Goal: Information Seeking & Learning: Learn about a topic

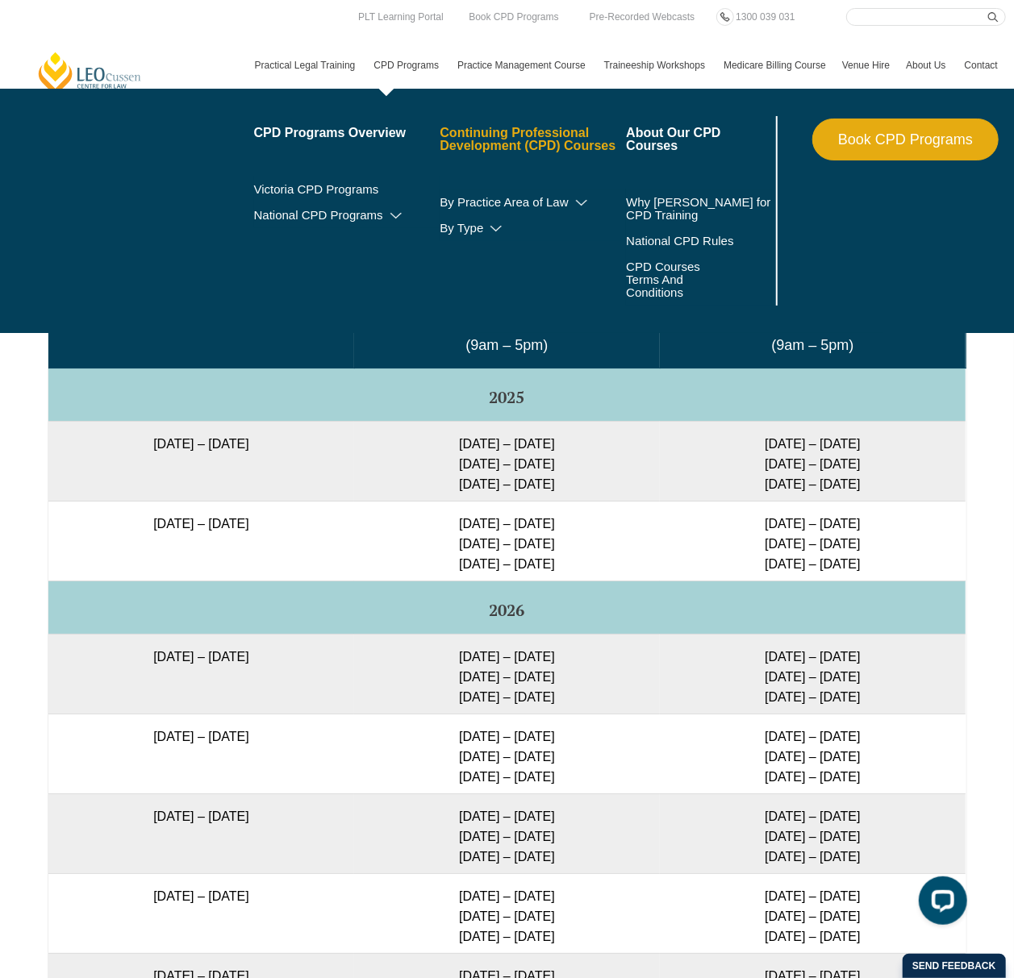
scroll to position [2472, 0]
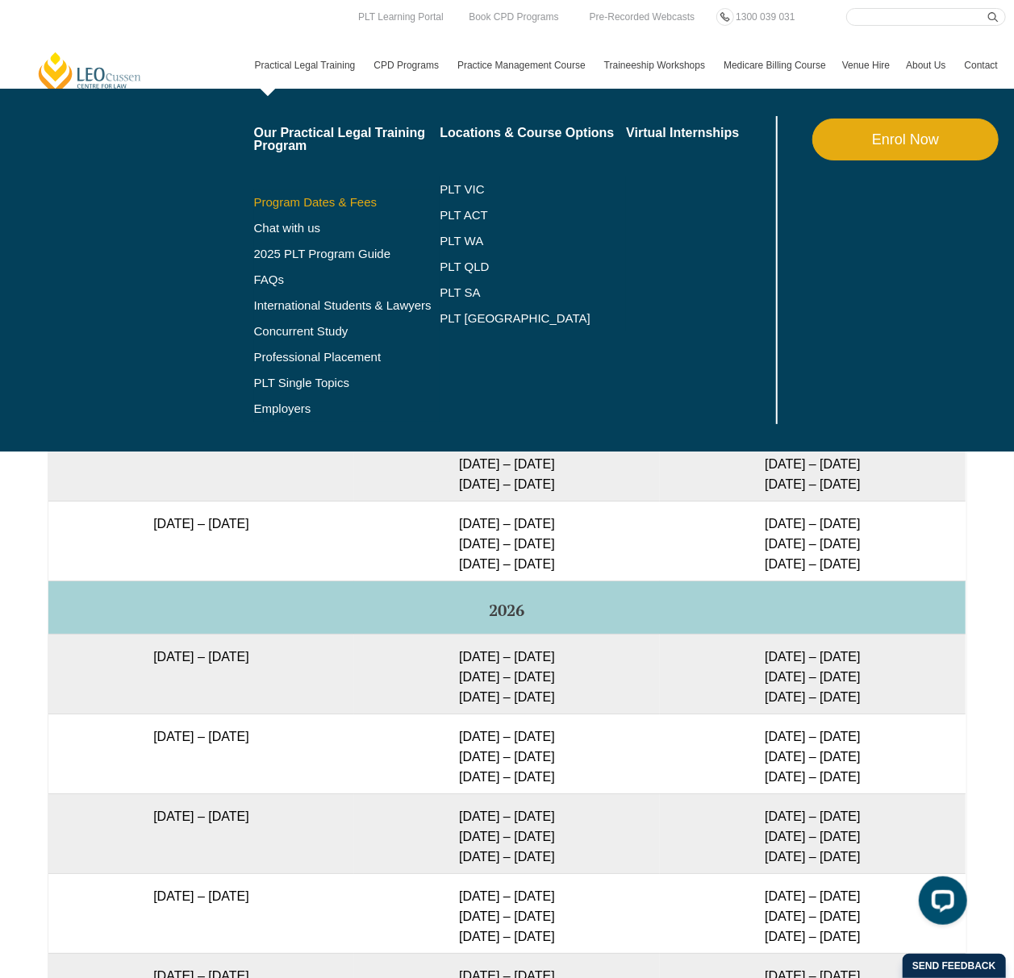
click at [313, 201] on link "Program Dates & Fees" at bounding box center [347, 202] width 186 height 13
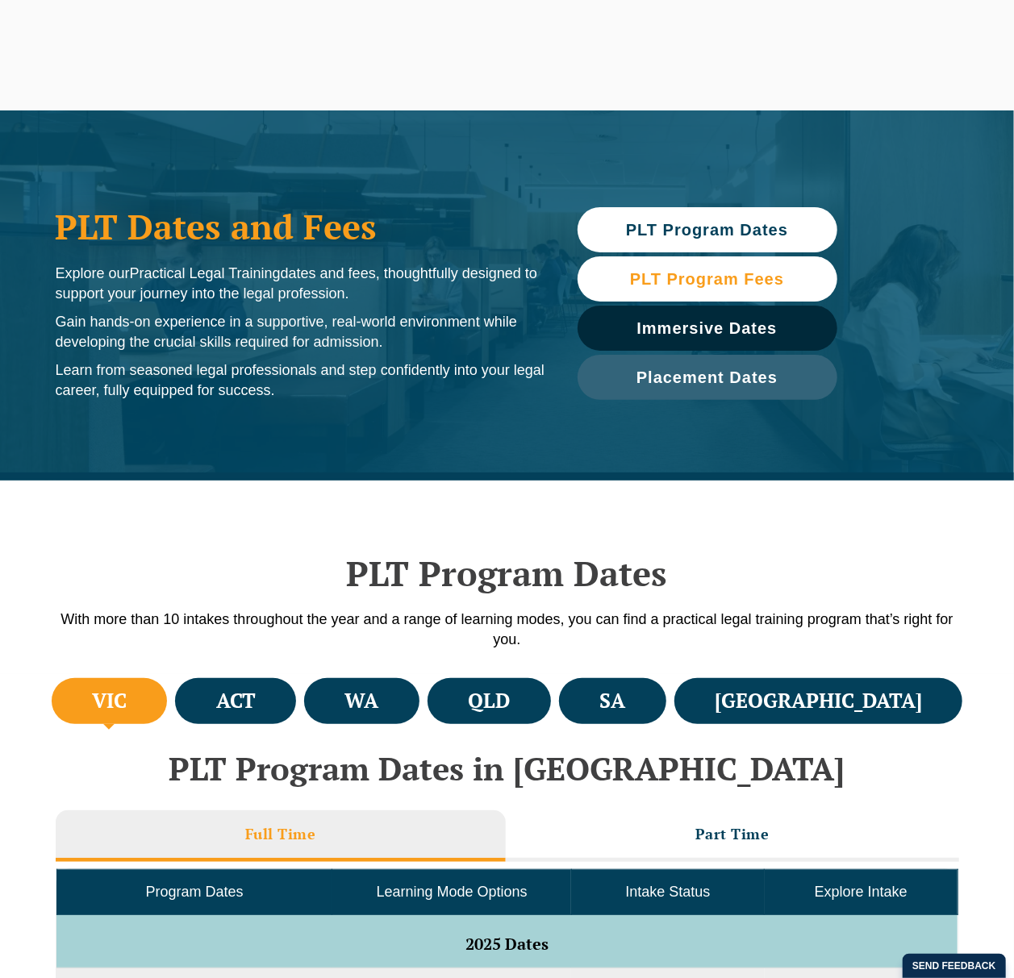
click at [700, 271] on span "PLT Program Fees" at bounding box center [707, 279] width 154 height 16
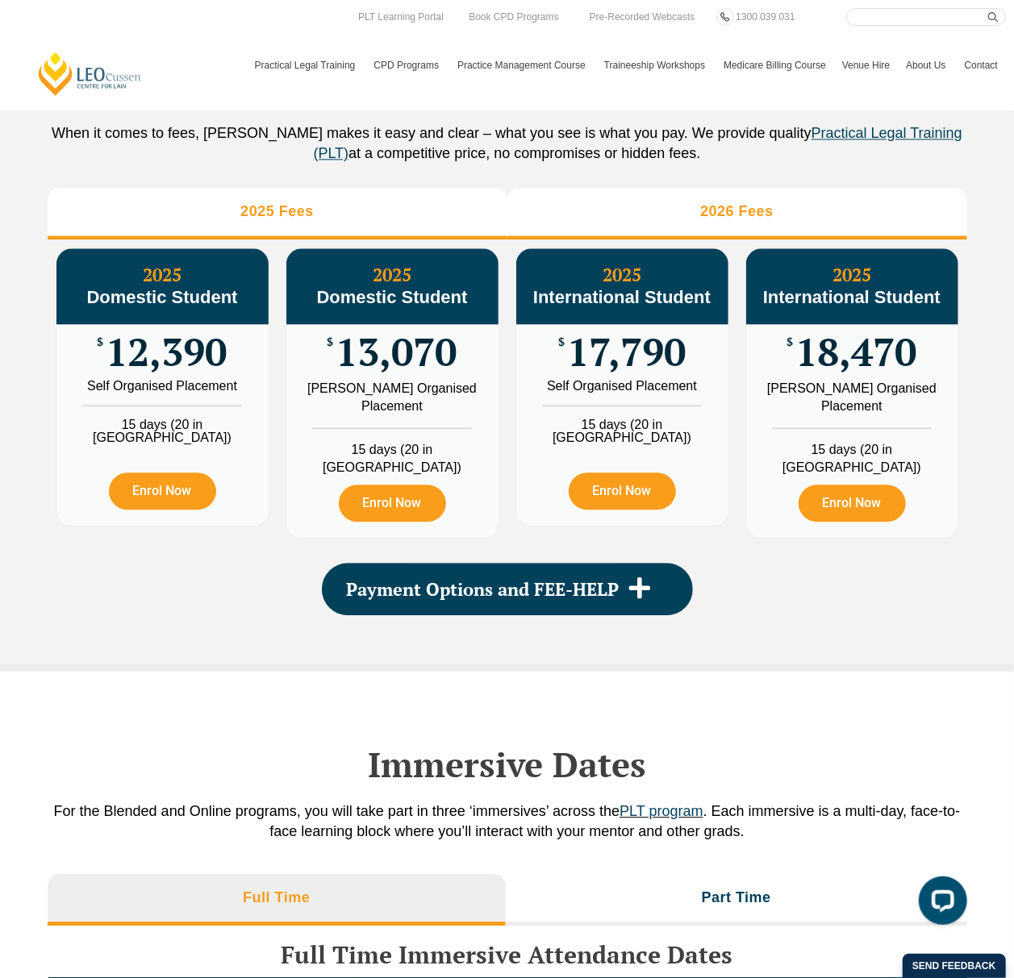
click at [794, 234] on li "2026 Fees" at bounding box center [737, 214] width 460 height 52
click at [239, 221] on li "2025 Fees" at bounding box center [278, 214] width 460 height 52
